Goal: Feedback & Contribution: Leave review/rating

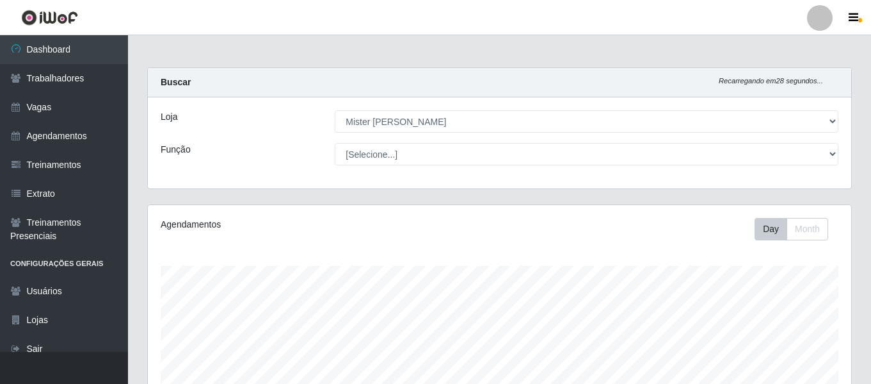
select select "535"
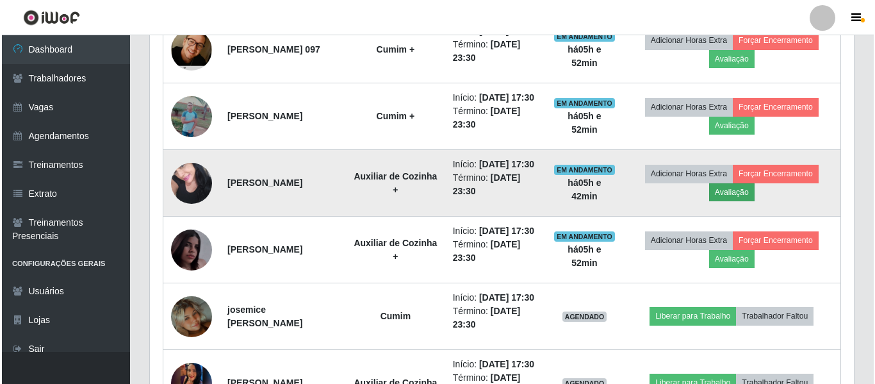
scroll to position [576, 0]
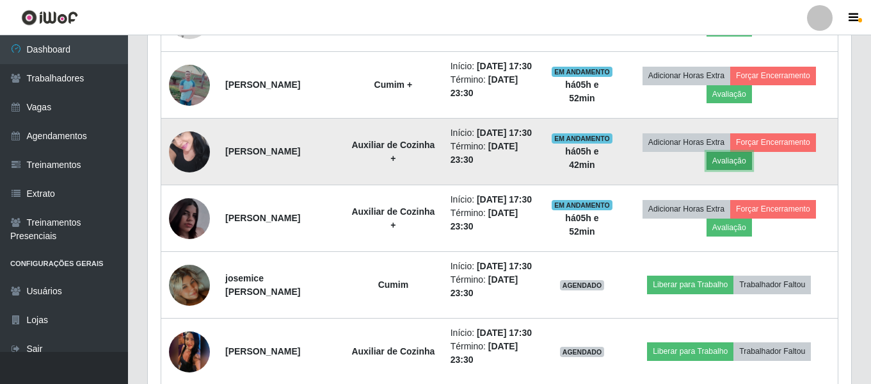
click at [731, 170] on button "Avaliação" at bounding box center [729, 161] width 45 height 18
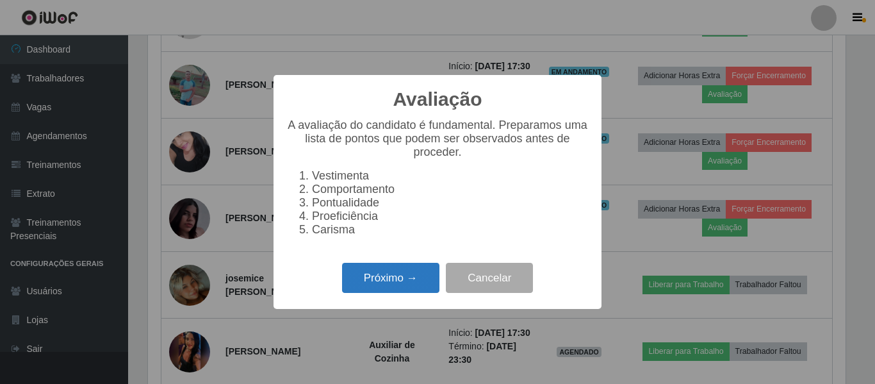
click at [389, 291] on button "Próximo →" at bounding box center [390, 278] width 97 height 30
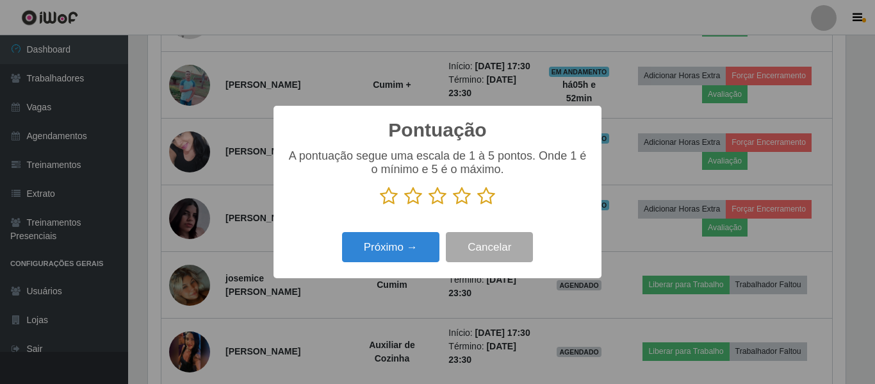
click at [485, 201] on icon at bounding box center [486, 195] width 18 height 19
click at [477, 206] on input "radio" at bounding box center [477, 206] width 0 height 0
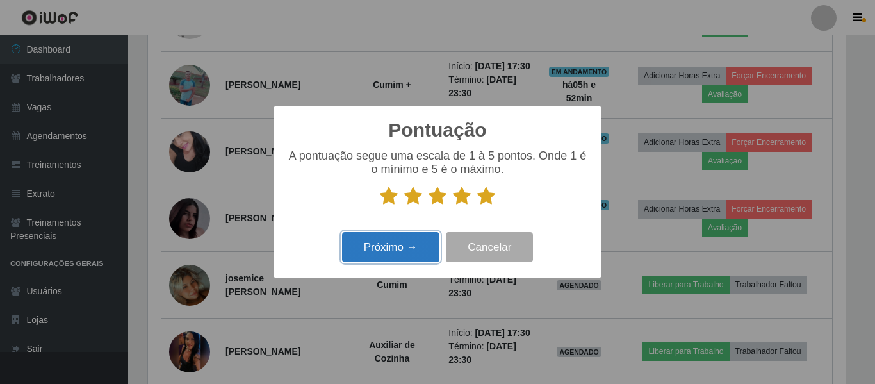
click at [408, 243] on button "Próximo →" at bounding box center [390, 247] width 97 height 30
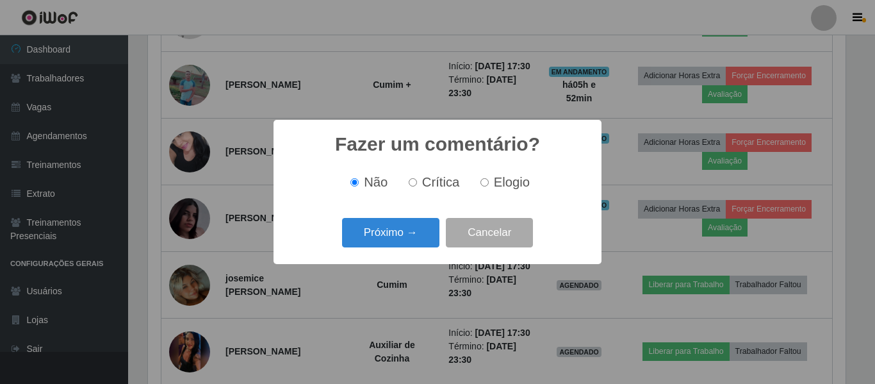
click at [481, 184] on input "Elogio" at bounding box center [484, 182] width 8 height 8
radio input "true"
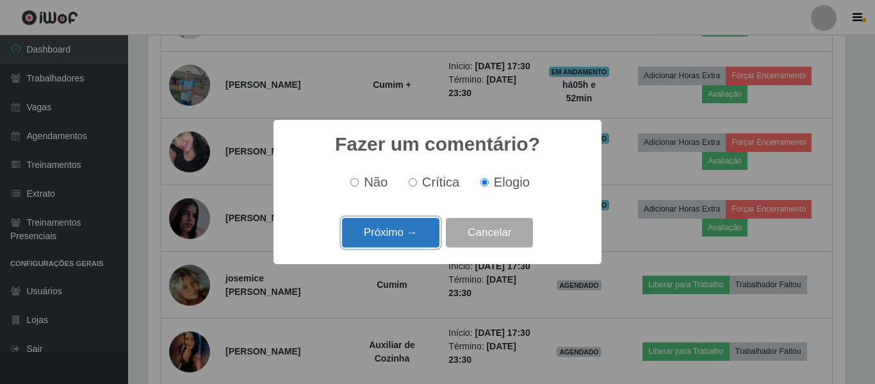
click at [387, 242] on button "Próximo →" at bounding box center [390, 233] width 97 height 30
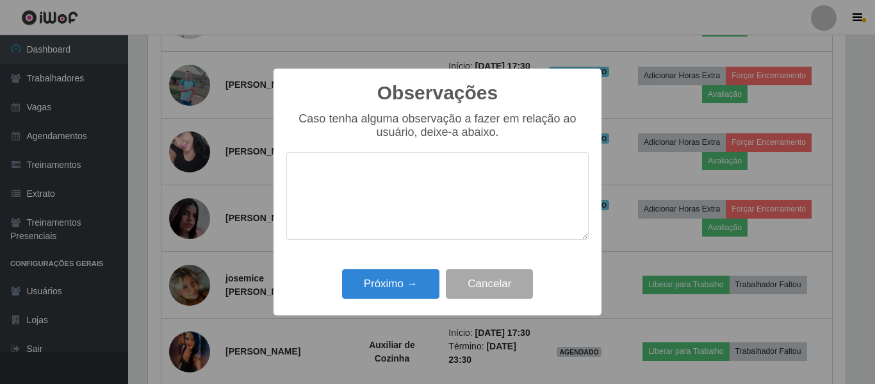
click at [403, 198] on textarea at bounding box center [437, 196] width 302 height 88
drag, startPoint x: 233, startPoint y: 195, endPoint x: 127, endPoint y: 217, distance: 107.9
click at [127, 217] on div "Observações × Caso tenha alguma observação a fazer em relação ao usuário, deixe…" at bounding box center [437, 192] width 875 height 384
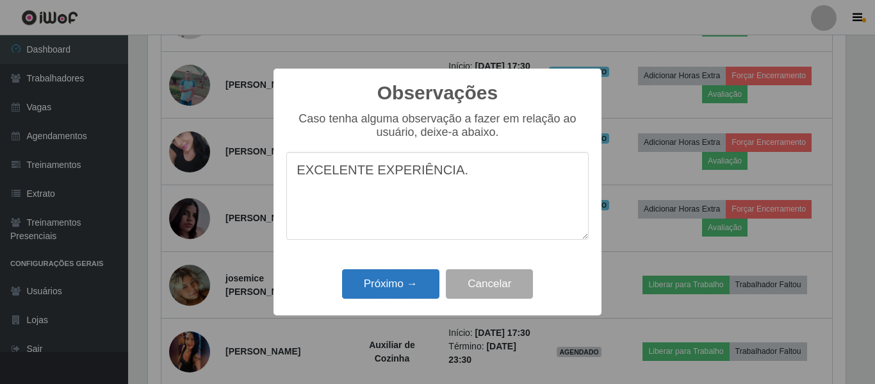
type textarea "EXCELENTE EXPERIÊNCIA."
click at [384, 286] on button "Próximo →" at bounding box center [390, 284] width 97 height 30
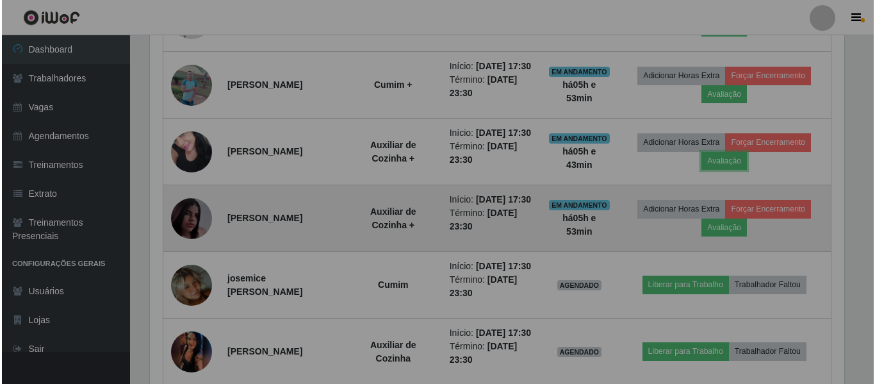
scroll to position [266, 704]
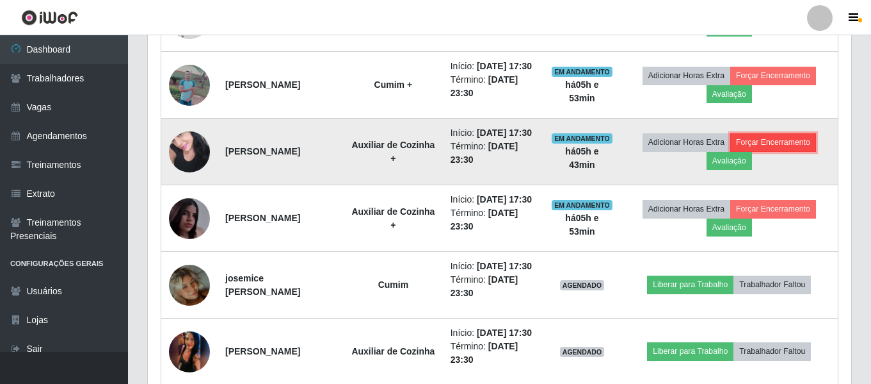
click at [802, 151] on button "Forçar Encerramento" at bounding box center [774, 142] width 86 height 18
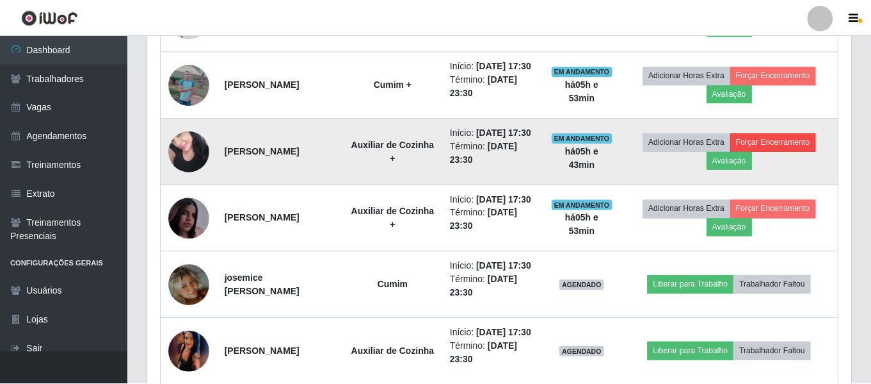
scroll to position [266, 697]
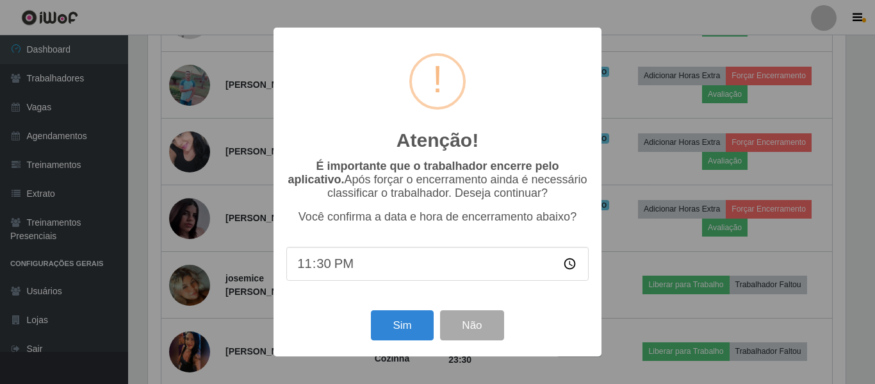
click at [319, 269] on input "23:30" at bounding box center [437, 264] width 302 height 34
type input "23:23"
click at [388, 327] on button "Sim" at bounding box center [402, 325] width 62 height 30
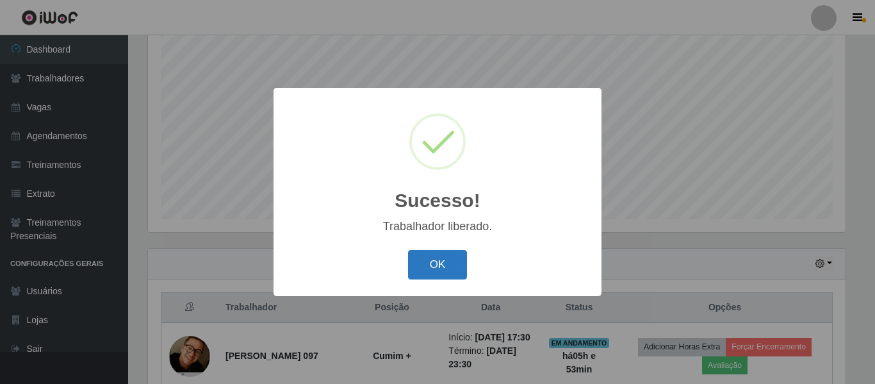
click at [450, 259] on button "OK" at bounding box center [438, 265] width 60 height 30
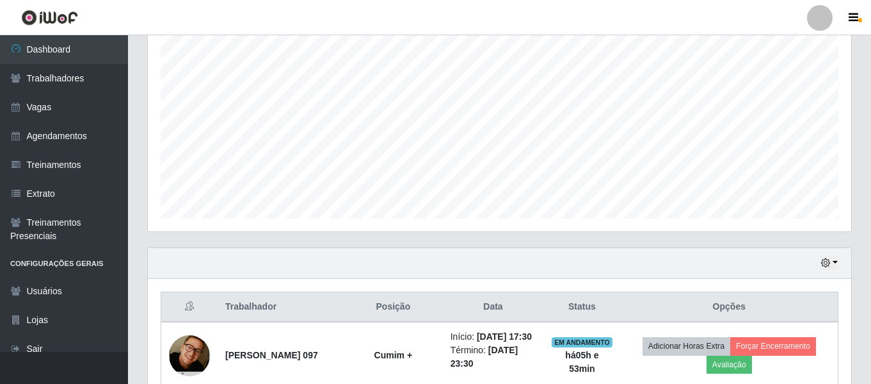
scroll to position [495, 0]
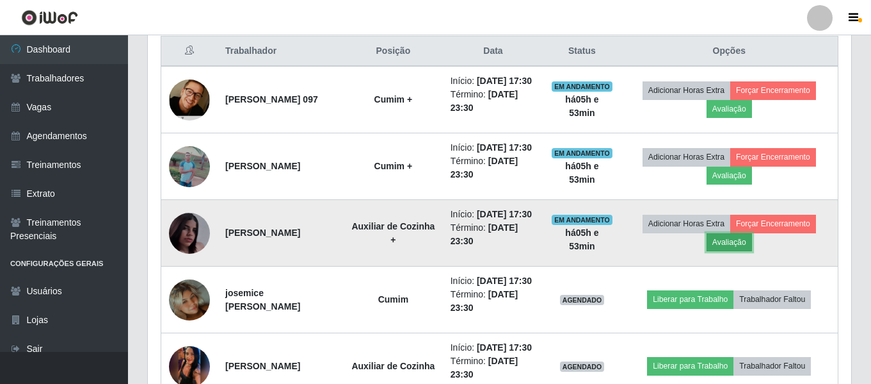
click at [738, 251] on button "Avaliação" at bounding box center [729, 242] width 45 height 18
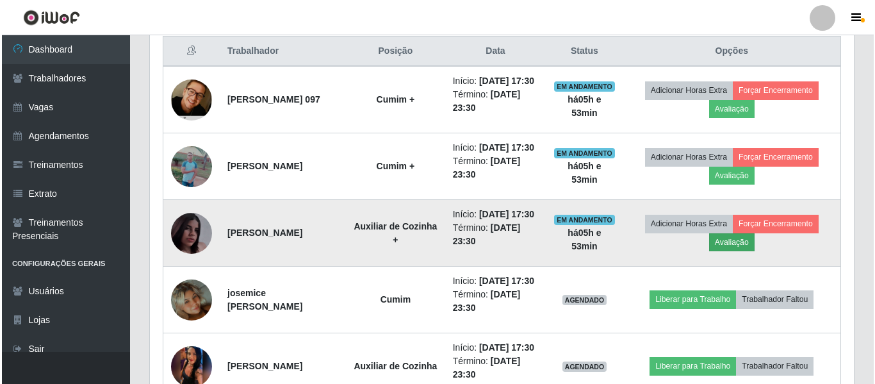
scroll to position [266, 697]
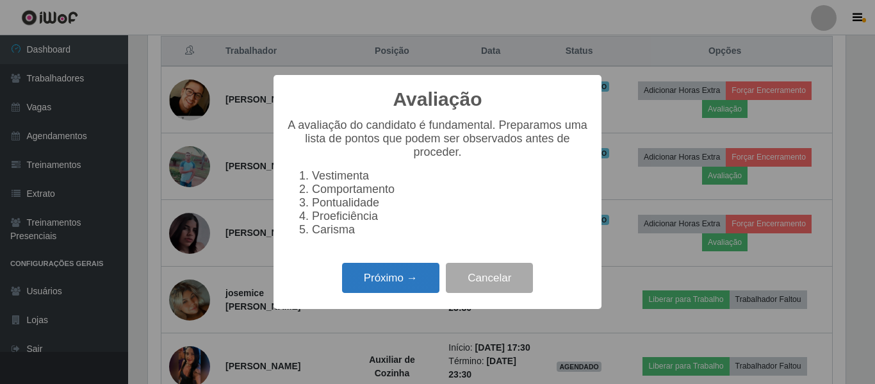
click at [412, 280] on button "Próximo →" at bounding box center [390, 278] width 97 height 30
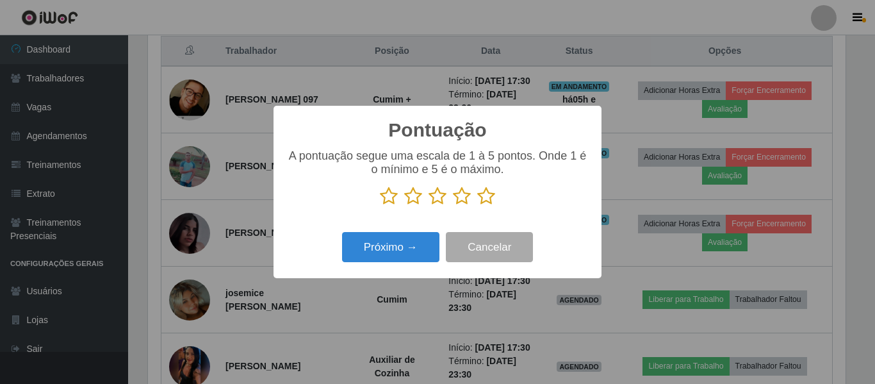
click at [489, 202] on icon at bounding box center [486, 195] width 18 height 19
click at [477, 206] on input "radio" at bounding box center [477, 206] width 0 height 0
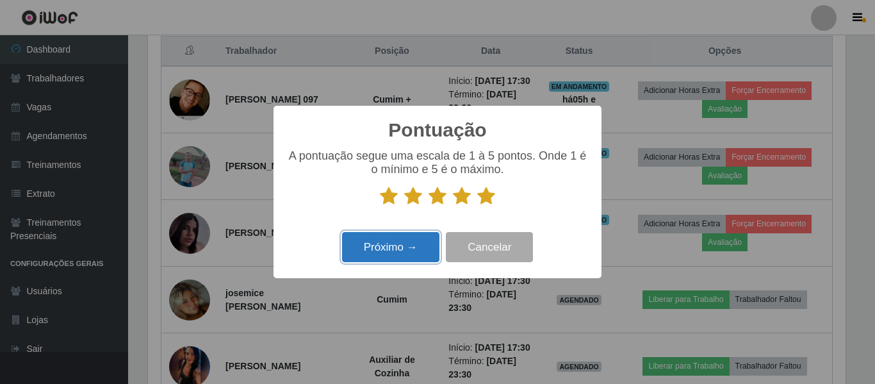
click at [437, 239] on button "Próximo →" at bounding box center [390, 247] width 97 height 30
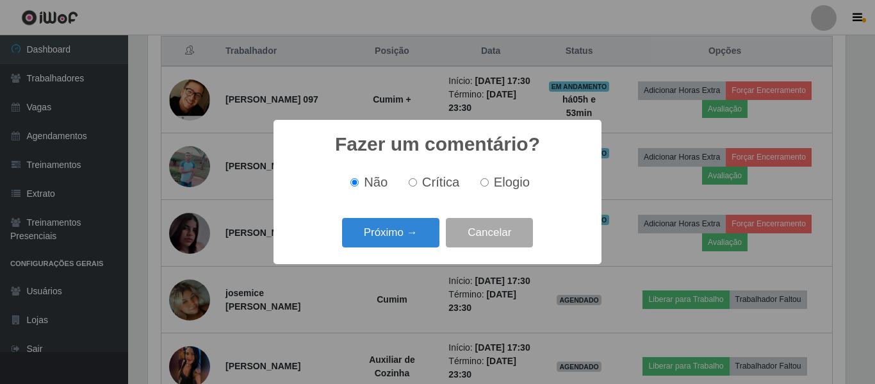
click at [489, 184] on label "Elogio" at bounding box center [502, 182] width 54 height 15
click at [489, 184] on input "Elogio" at bounding box center [484, 182] width 8 height 8
radio input "true"
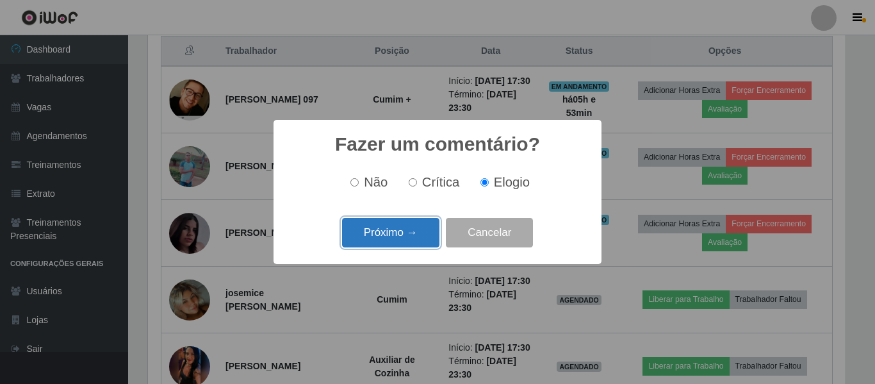
click at [388, 243] on button "Próximo →" at bounding box center [390, 233] width 97 height 30
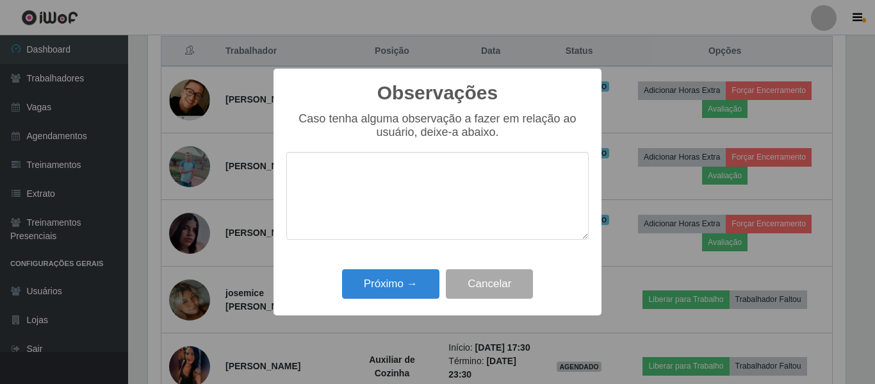
click at [427, 212] on textarea at bounding box center [437, 196] width 302 height 88
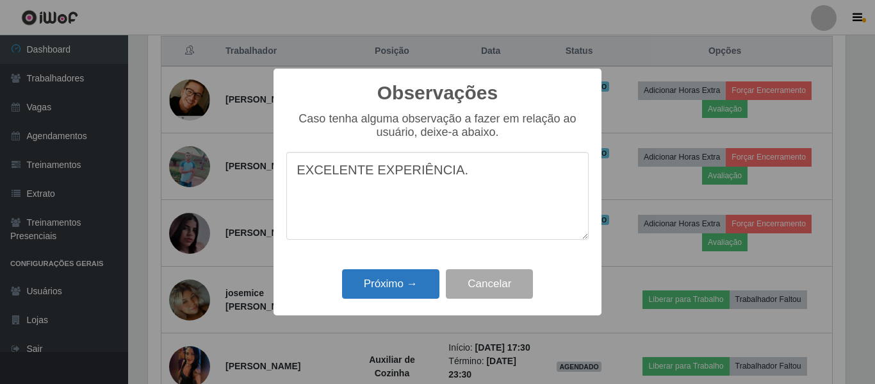
type textarea "EXCELENTE EXPERIÊNCIA."
click at [405, 274] on button "Próximo →" at bounding box center [390, 284] width 97 height 30
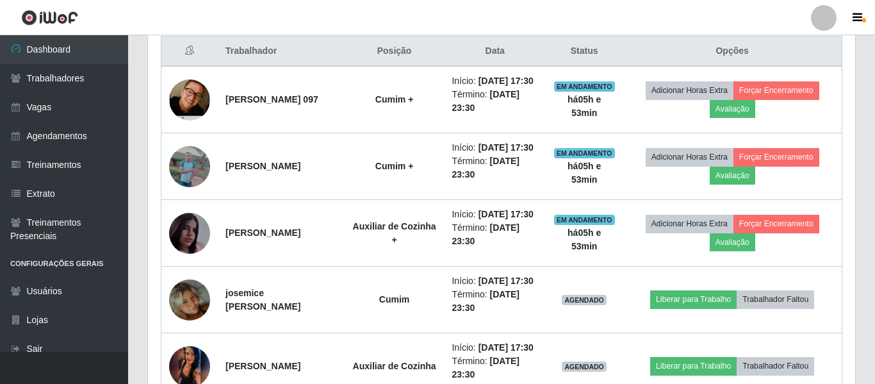
scroll to position [266, 704]
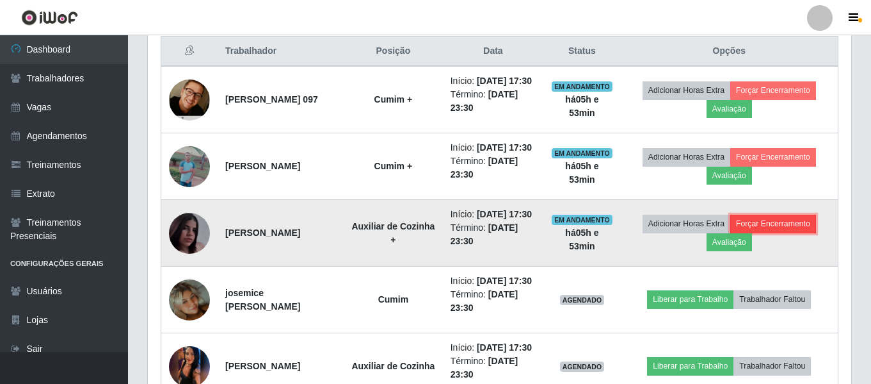
click at [789, 232] on button "Forçar Encerramento" at bounding box center [774, 223] width 86 height 18
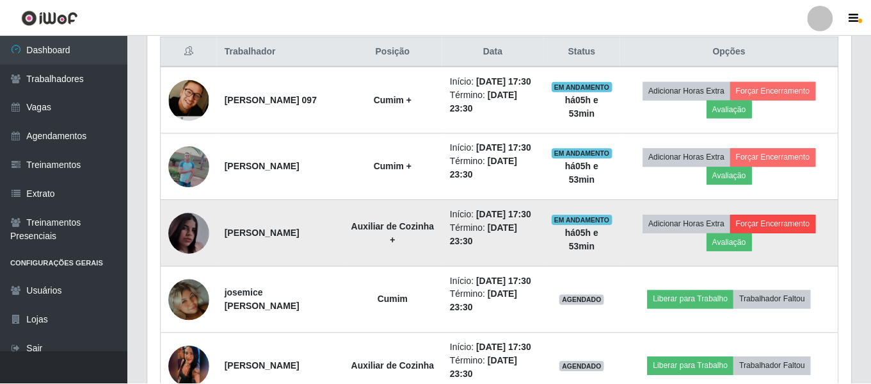
scroll to position [266, 697]
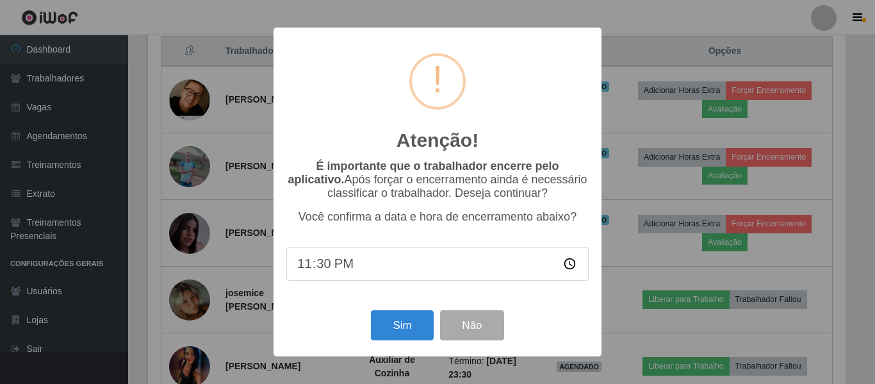
click at [323, 265] on input "23:30" at bounding box center [437, 264] width 302 height 34
type input "23:23"
click at [393, 332] on button "Sim" at bounding box center [402, 325] width 62 height 30
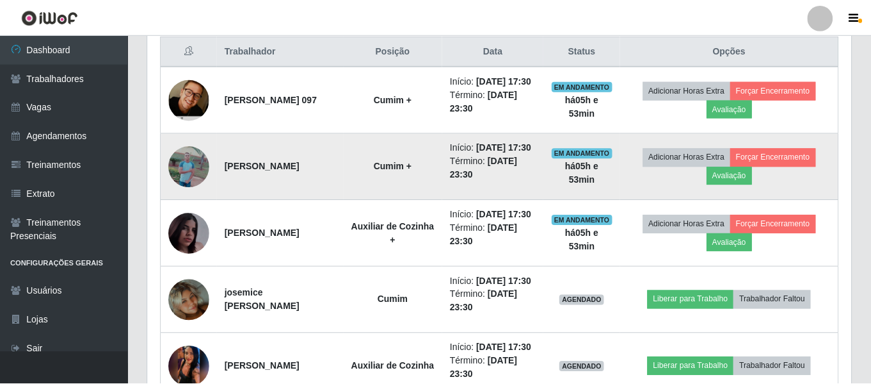
scroll to position [0, 0]
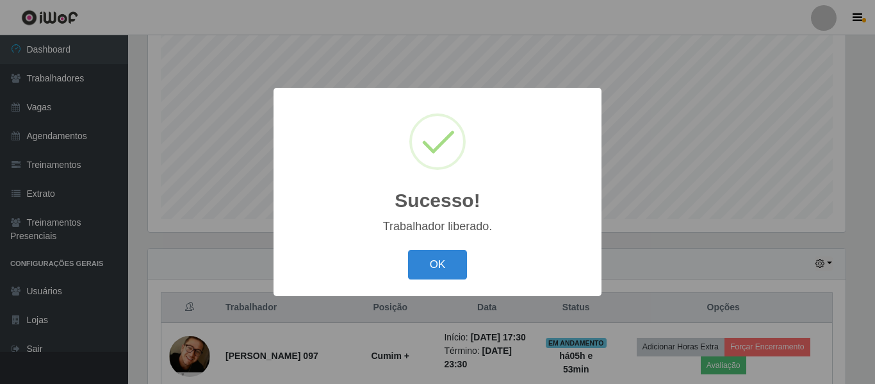
drag, startPoint x: 461, startPoint y: 250, endPoint x: 451, endPoint y: 255, distance: 10.9
click at [460, 251] on div "OK Cancel" at bounding box center [437, 264] width 302 height 36
click at [453, 259] on button "OK" at bounding box center [438, 265] width 60 height 30
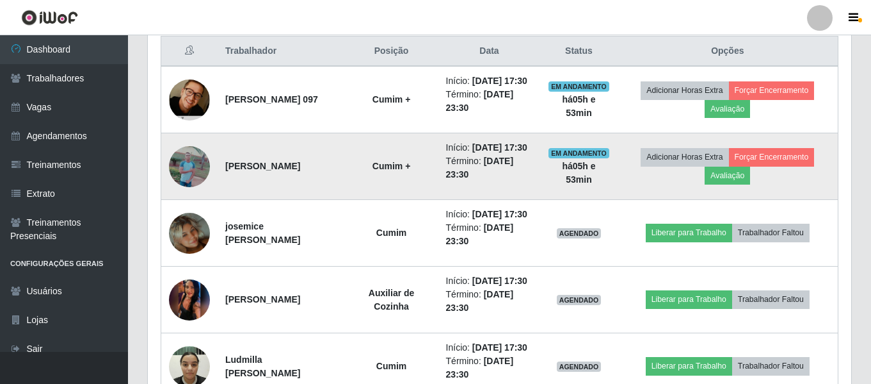
click at [195, 200] on img at bounding box center [189, 166] width 41 height 92
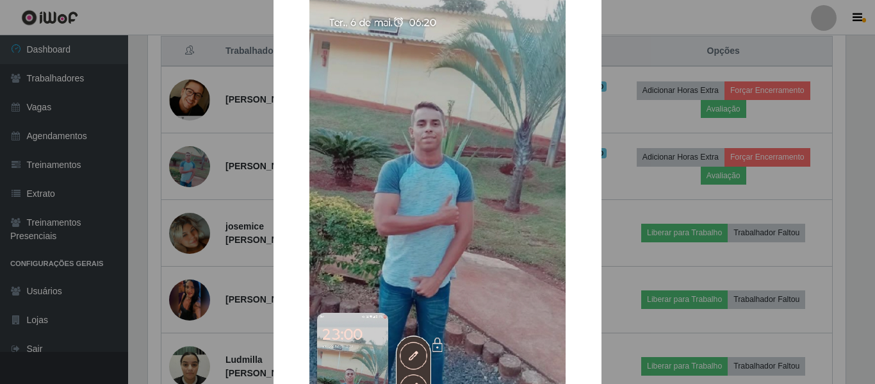
click at [199, 191] on div "× OK Cancel" at bounding box center [437, 192] width 875 height 384
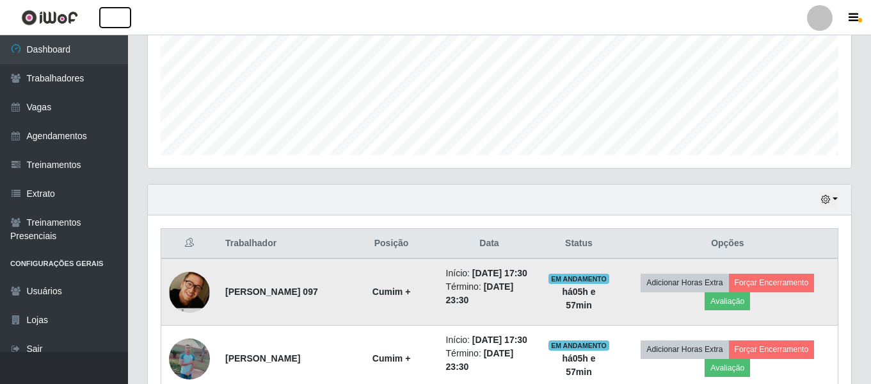
scroll to position [367, 0]
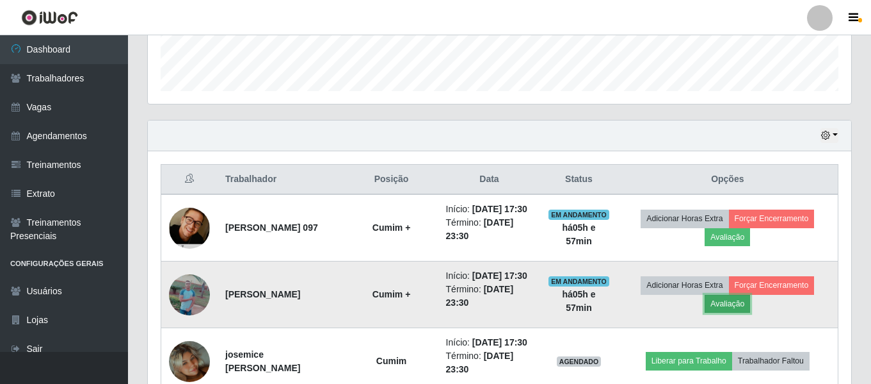
click at [738, 312] on button "Avaliação" at bounding box center [727, 304] width 45 height 18
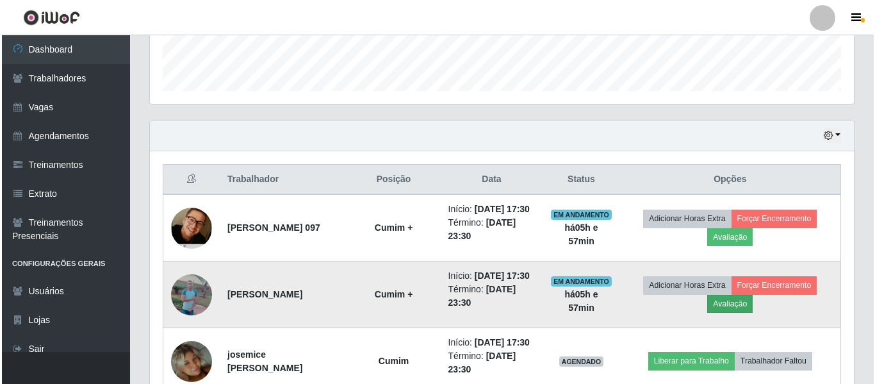
scroll to position [266, 697]
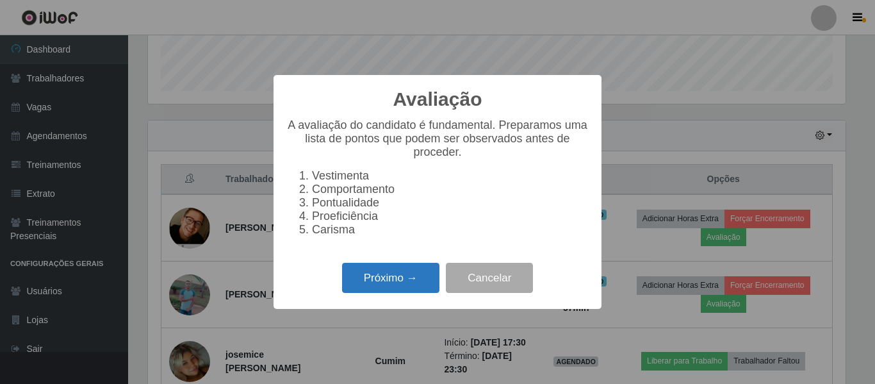
click at [350, 284] on button "Próximo →" at bounding box center [390, 278] width 97 height 30
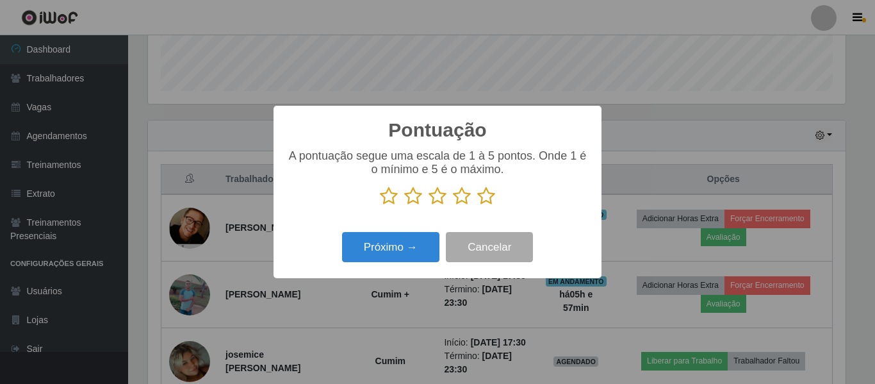
click at [482, 202] on icon at bounding box center [486, 195] width 18 height 19
click at [477, 206] on input "radio" at bounding box center [477, 206] width 0 height 0
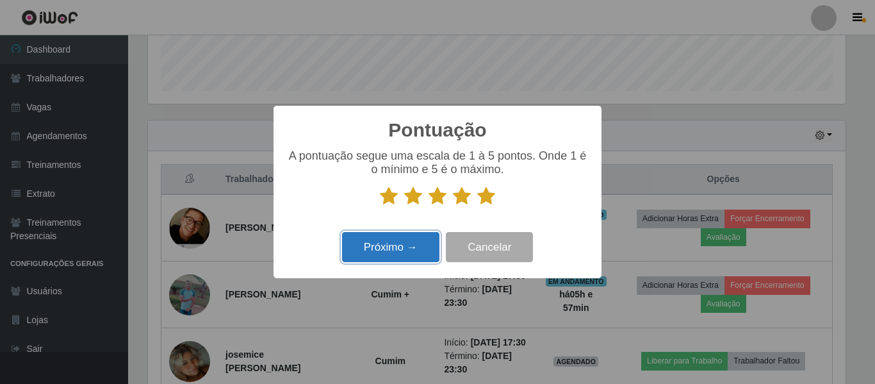
click at [408, 243] on button "Próximo →" at bounding box center [390, 247] width 97 height 30
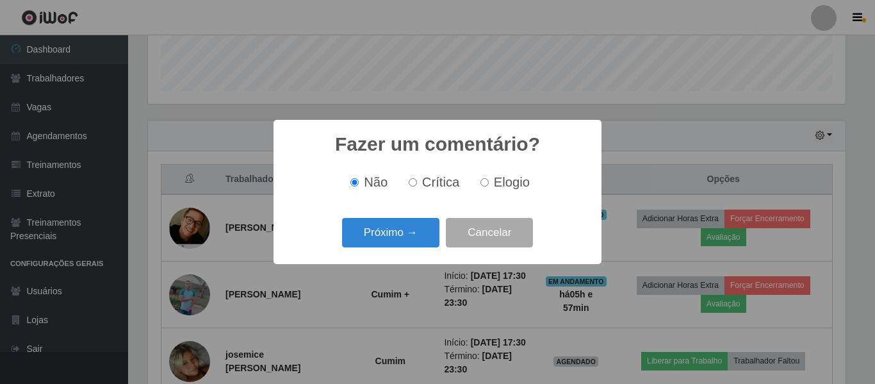
click at [481, 186] on input "Elogio" at bounding box center [484, 182] width 8 height 8
radio input "true"
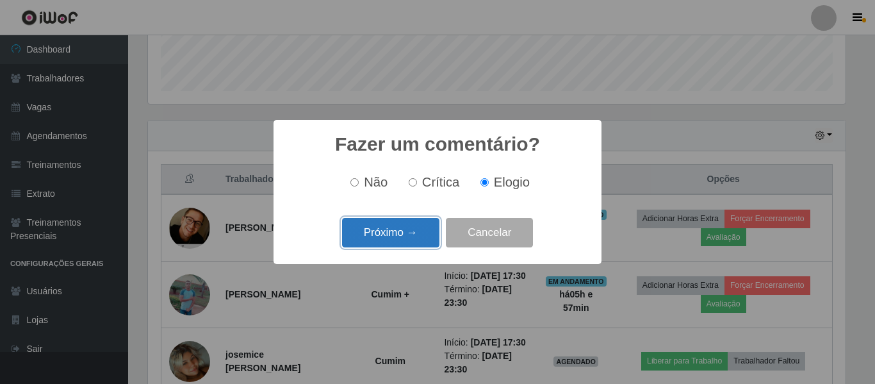
click at [399, 236] on button "Próximo →" at bounding box center [390, 233] width 97 height 30
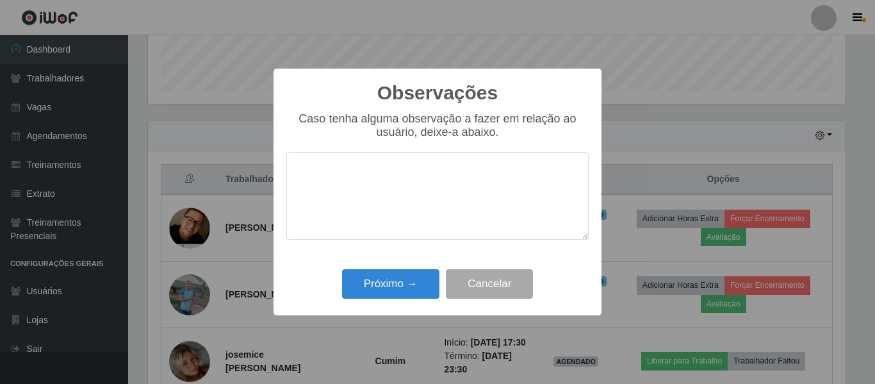
click at [404, 204] on textarea at bounding box center [437, 196] width 302 height 88
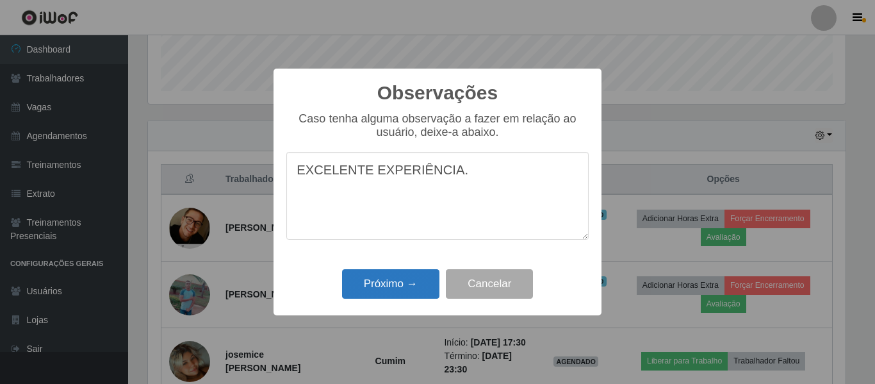
type textarea "EXCELENTE EXPERIÊNCIA."
click at [392, 279] on button "Próximo →" at bounding box center [390, 284] width 97 height 30
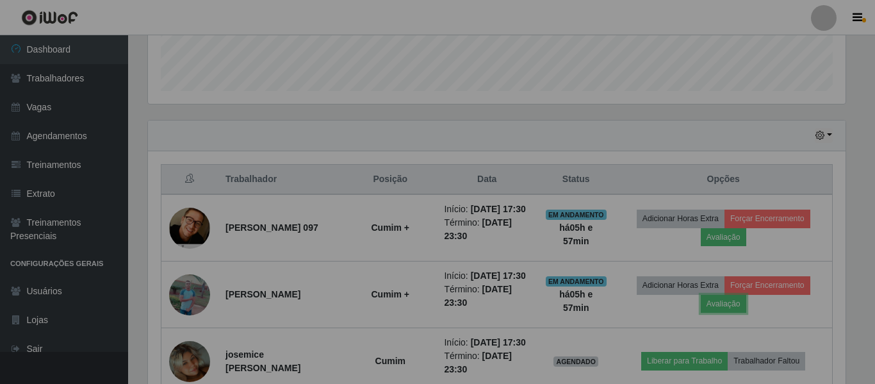
scroll to position [266, 704]
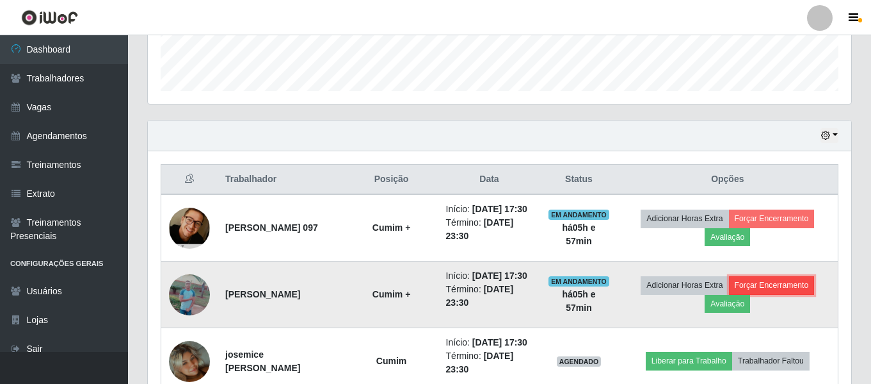
click at [788, 294] on button "Forçar Encerramento" at bounding box center [772, 285] width 86 height 18
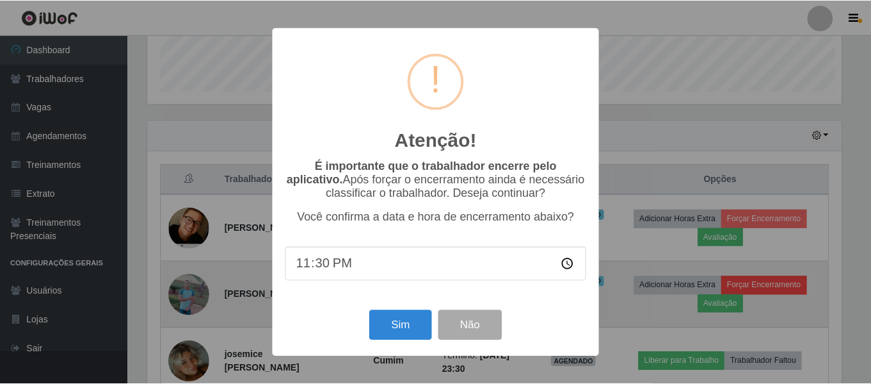
scroll to position [266, 697]
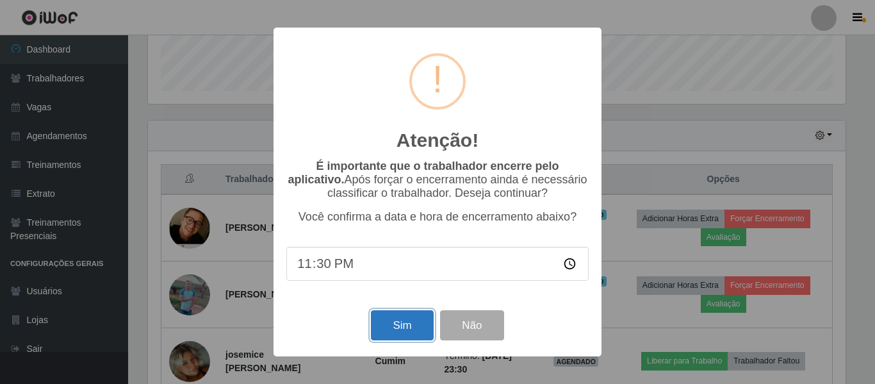
click at [408, 340] on button "Sim" at bounding box center [402, 325] width 62 height 30
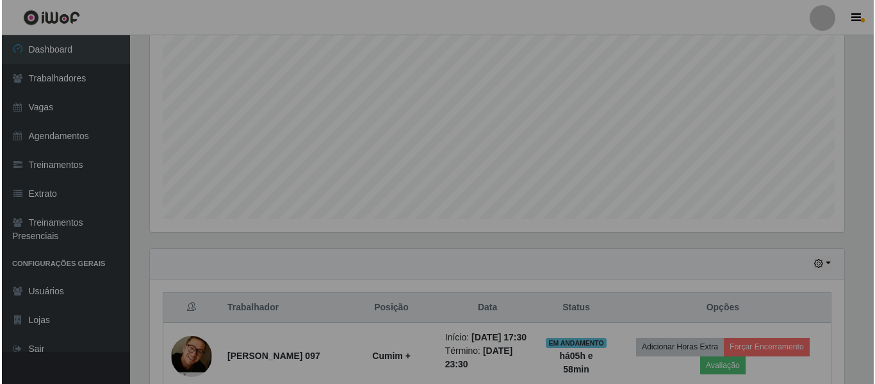
scroll to position [266, 704]
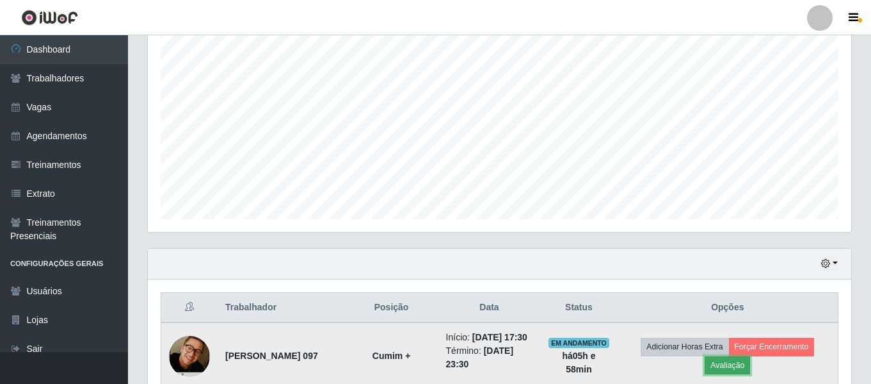
click at [737, 371] on button "Avaliação" at bounding box center [727, 365] width 45 height 18
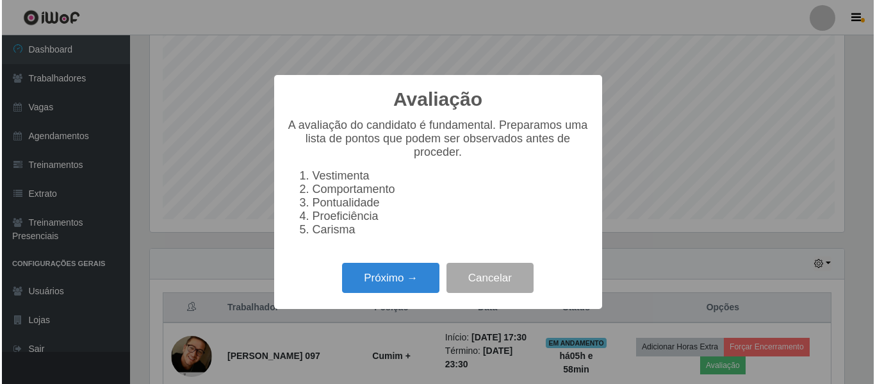
scroll to position [266, 697]
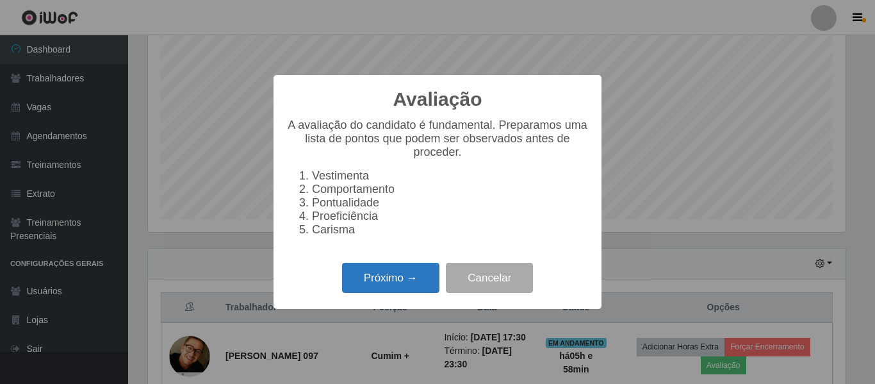
click at [411, 286] on button "Próximo →" at bounding box center [390, 278] width 97 height 30
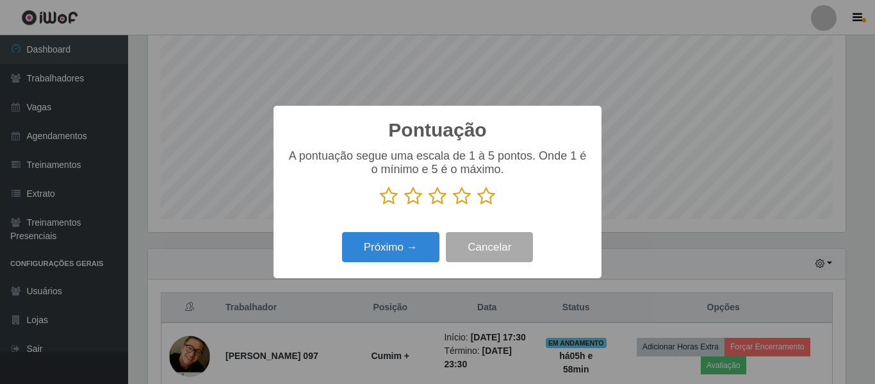
click at [491, 205] on icon at bounding box center [486, 195] width 18 height 19
click at [477, 206] on input "radio" at bounding box center [477, 206] width 0 height 0
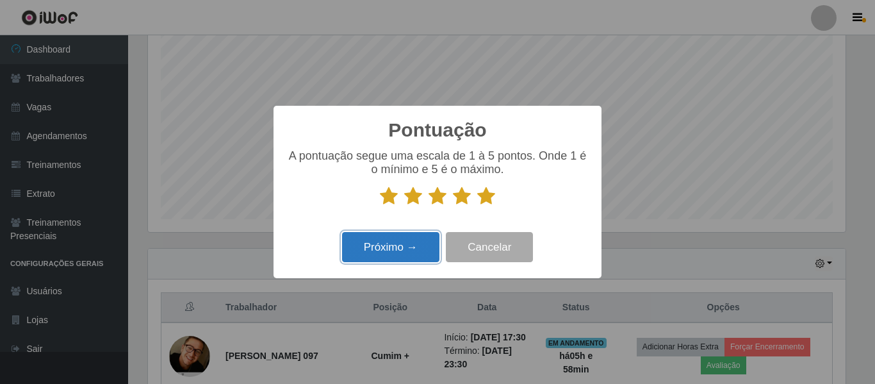
click at [415, 243] on button "Próximo →" at bounding box center [390, 247] width 97 height 30
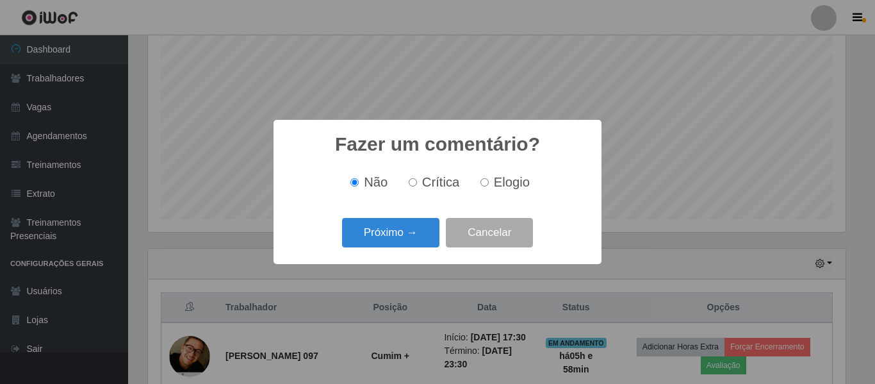
click at [486, 186] on input "Elogio" at bounding box center [484, 182] width 8 height 8
radio input "true"
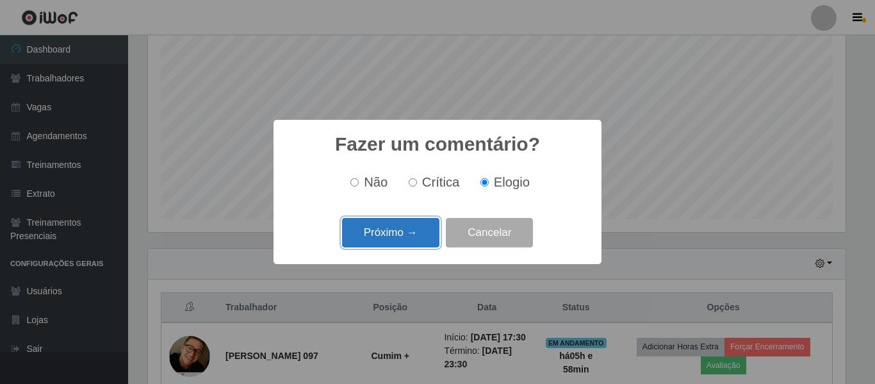
click at [410, 232] on button "Próximo →" at bounding box center [390, 233] width 97 height 30
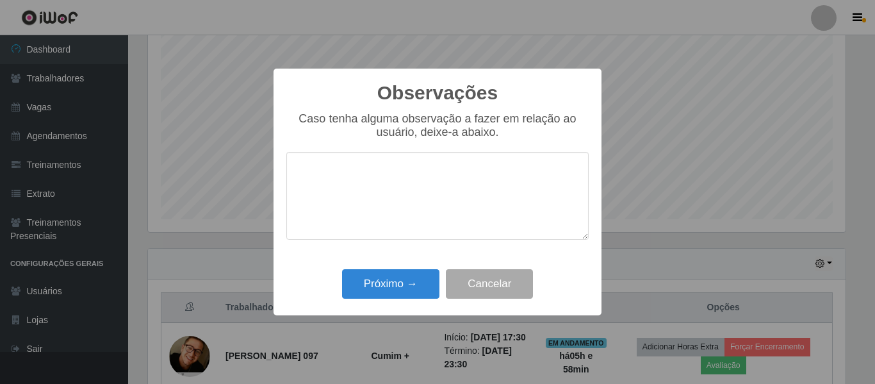
click at [423, 202] on textarea at bounding box center [437, 196] width 302 height 88
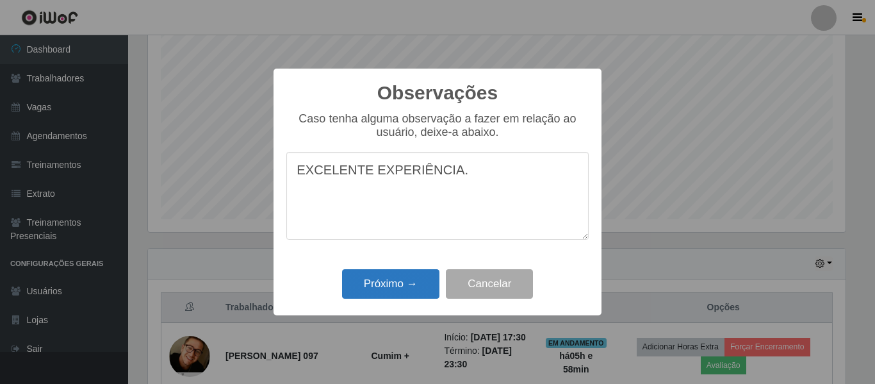
type textarea "EXCELENTE EXPERIÊNCIA."
click at [403, 286] on button "Próximo →" at bounding box center [390, 284] width 97 height 30
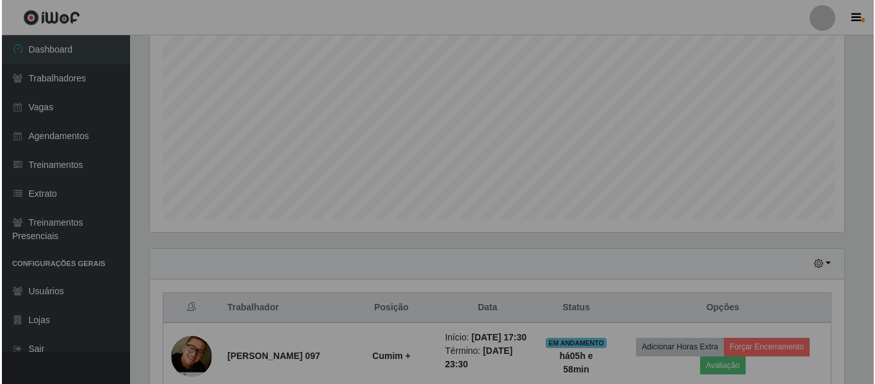
scroll to position [266, 704]
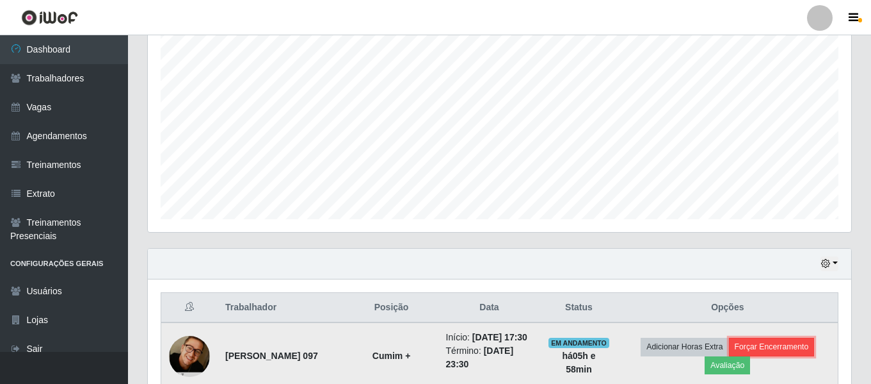
click at [797, 353] on button "Forçar Encerramento" at bounding box center [772, 346] width 86 height 18
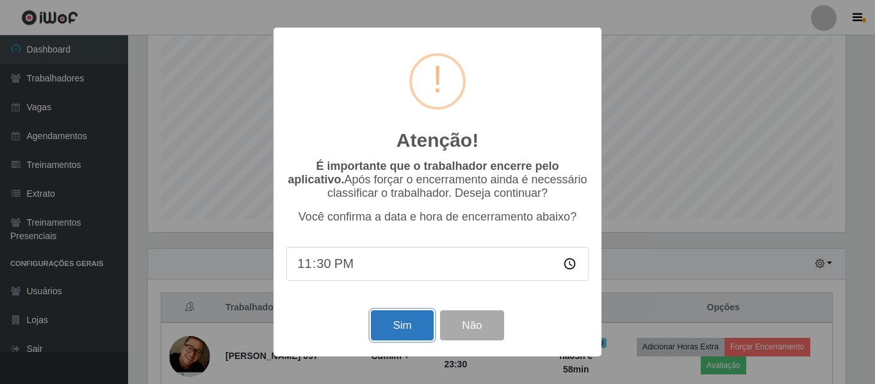
click at [413, 334] on button "Sim" at bounding box center [402, 325] width 62 height 30
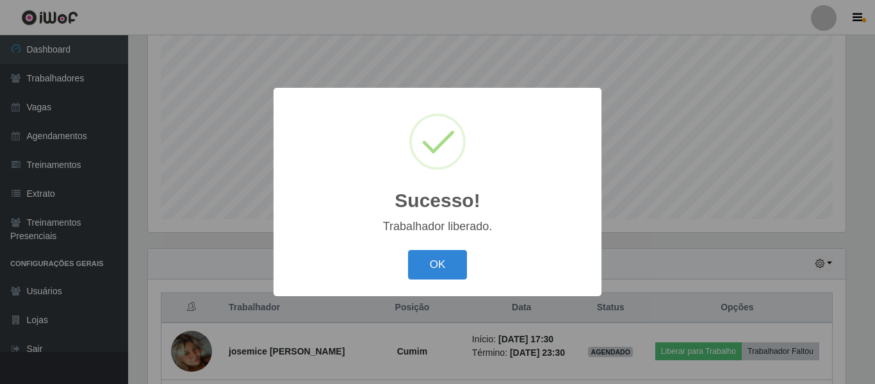
click at [410, 10] on div "Sucesso! × Trabalhador liberado. OK Cancel" at bounding box center [437, 192] width 875 height 384
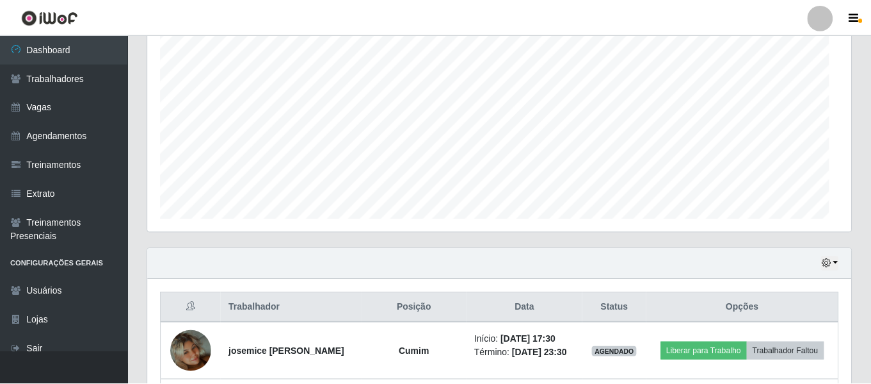
scroll to position [266, 704]
